Goal: Transaction & Acquisition: Obtain resource

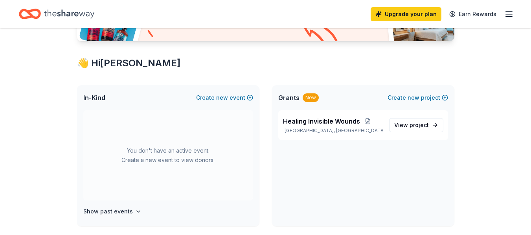
scroll to position [115, 0]
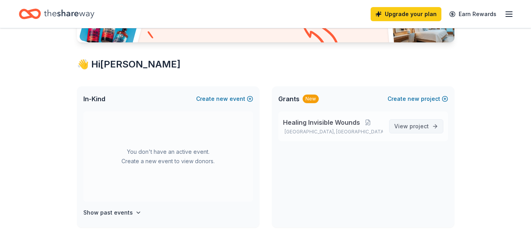
click at [410, 126] on span "project" at bounding box center [418, 126] width 19 height 7
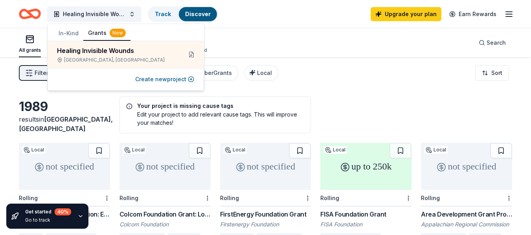
click at [310, 64] on div "Filter 1 Eligibility Projects & programming, General operations, Capital, Fello…" at bounding box center [265, 72] width 531 height 31
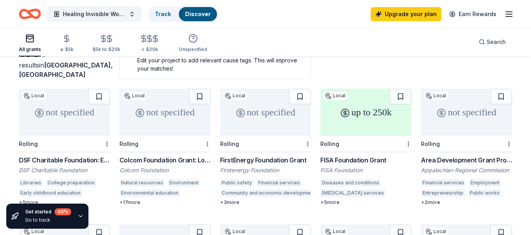
scroll to position [52, 0]
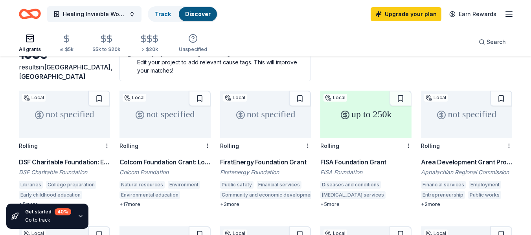
click at [137, 161] on div "Colcom Foundation Grant: Local Environment & Community" at bounding box center [164, 162] width 91 height 9
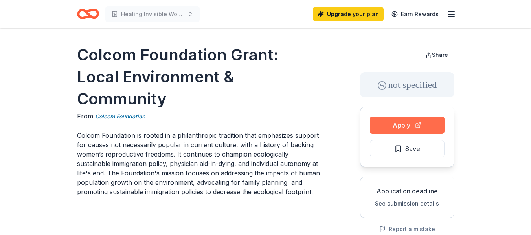
click at [399, 125] on button "Apply" at bounding box center [407, 125] width 75 height 17
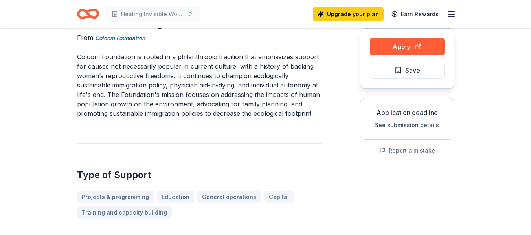
scroll to position [97, 0]
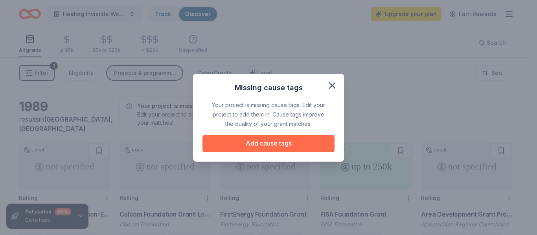
click at [268, 143] on button "Add cause tags" at bounding box center [268, 143] width 132 height 17
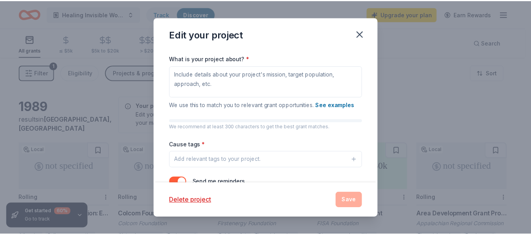
scroll to position [119, 0]
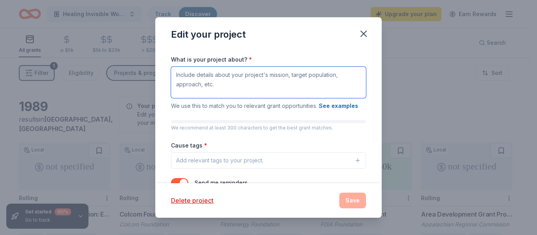
drag, startPoint x: 223, startPoint y: 89, endPoint x: 176, endPoint y: 75, distance: 48.8
click at [176, 75] on textarea "What is your project about? *" at bounding box center [268, 82] width 195 height 31
click at [299, 163] on button "Add relevant tags to your project." at bounding box center [268, 160] width 195 height 17
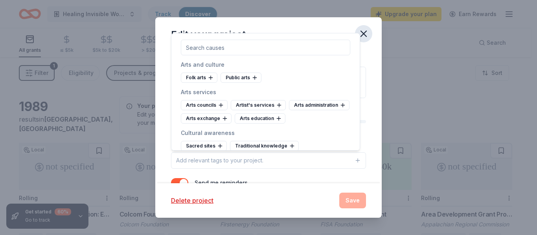
click at [363, 33] on icon "button" at bounding box center [364, 34] width 6 height 6
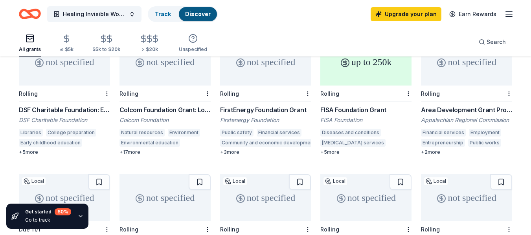
scroll to position [118, 0]
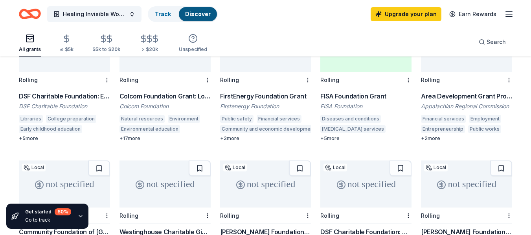
click at [255, 94] on div "FirstEnergy Foundation Grant" at bounding box center [265, 96] width 91 height 9
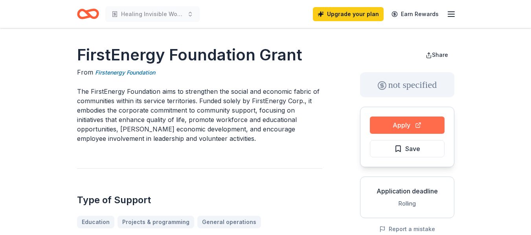
click at [402, 121] on button "Apply" at bounding box center [407, 125] width 75 height 17
